Goal: Information Seeking & Learning: Learn about a topic

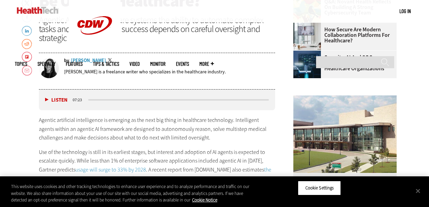
drag, startPoint x: 415, startPoint y: 3, endPoint x: 34, endPoint y: 113, distance: 395.8
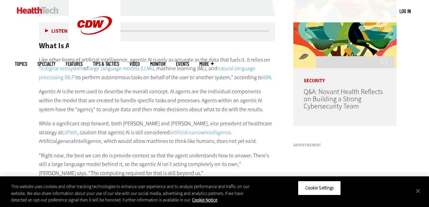
scroll to position [522, 0]
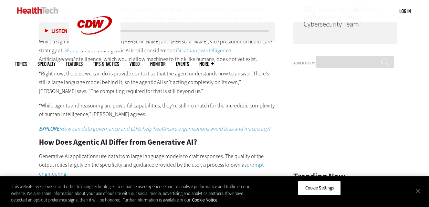
scroll to position [614, 0]
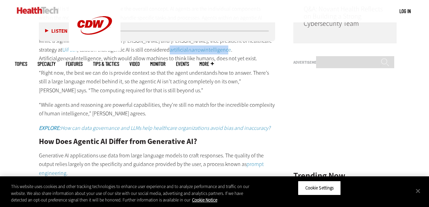
drag, startPoint x: 170, startPoint y: 48, endPoint x: 229, endPoint y: 51, distance: 59.7
click at [229, 51] on p "While a significant step forward, both Saunders and Jason Warrelmann, vice pres…" at bounding box center [157, 50] width 236 height 27
click at [234, 58] on p "While a significant step forward, both Saunders and Jason Warrelmann, vice pres…" at bounding box center [157, 50] width 236 height 27
drag, startPoint x: 232, startPoint y: 48, endPoint x: 171, endPoint y: 49, distance: 61.0
click at [171, 49] on p "While a significant step forward, both Saunders and Jason Warrelmann, vice pres…" at bounding box center [157, 50] width 236 height 27
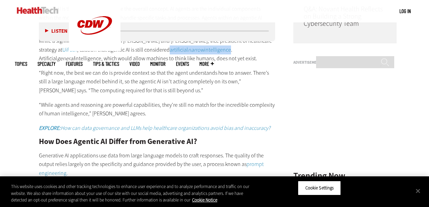
click at [181, 49] on link "artificial narrow intelligence" at bounding box center [200, 49] width 61 height 7
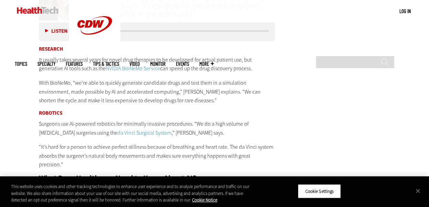
scroll to position [1259, 0]
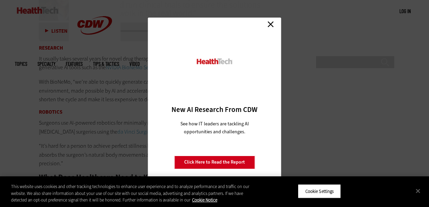
click at [267, 24] on link "Close" at bounding box center [271, 24] width 10 height 10
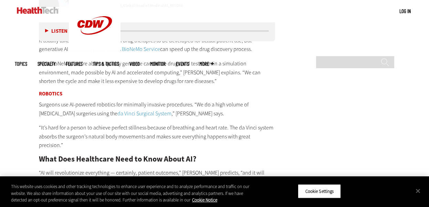
click at [267, 24] on div "Listen Pause 07:32" at bounding box center [157, 31] width 236 height 21
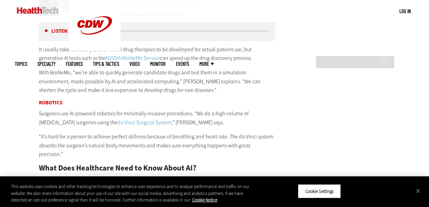
click at [267, 24] on div "Listen Pause 07:32" at bounding box center [157, 31] width 236 height 21
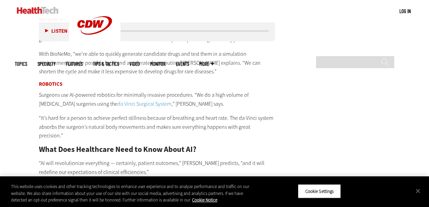
scroll to position [1287, 0]
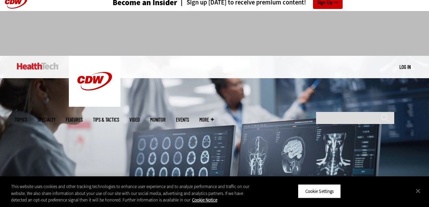
scroll to position [1, 0]
